Goal: Task Accomplishment & Management: Manage account settings

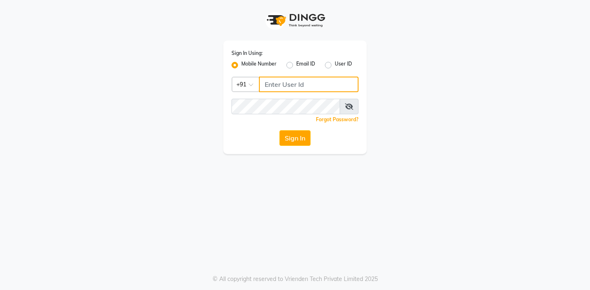
type input "8390500011"
click at [286, 134] on button "Sign In" at bounding box center [295, 138] width 31 height 16
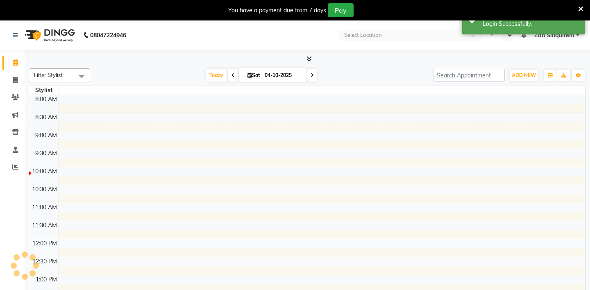
select select "en"
